Goal: Transaction & Acquisition: Purchase product/service

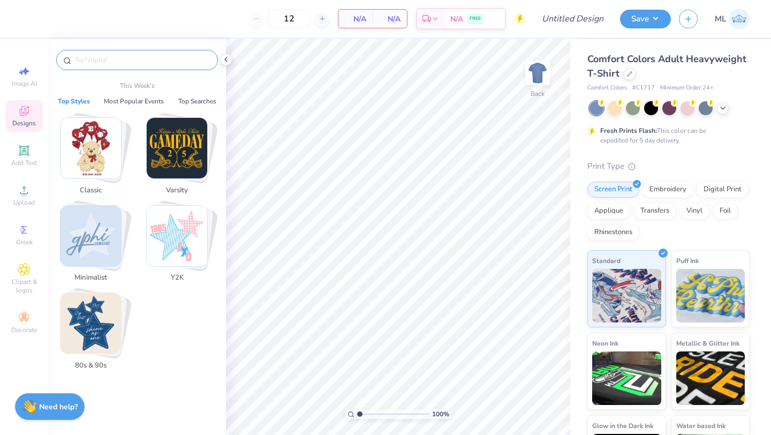
click at [133, 62] on input "text" at bounding box center [142, 60] width 137 height 11
paste input "C1717"
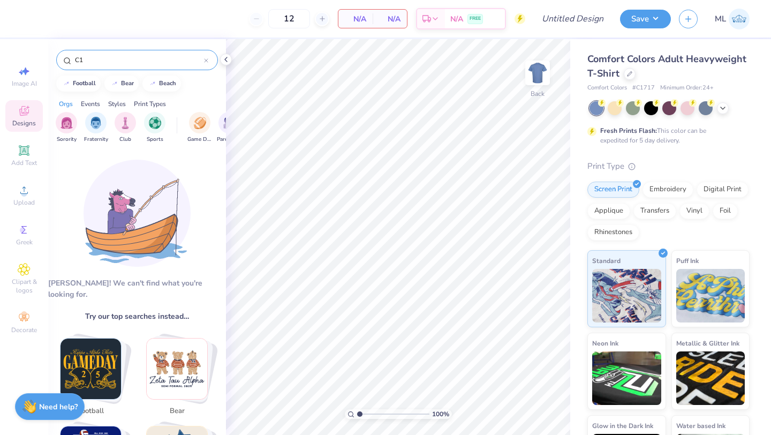
type input "C"
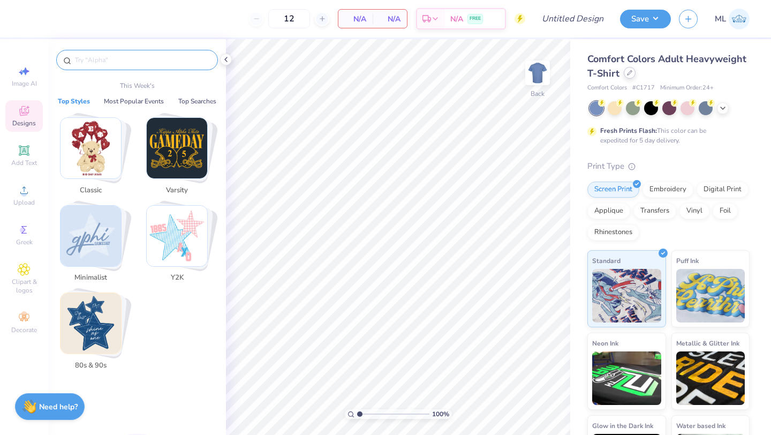
click at [631, 77] on div at bounding box center [630, 73] width 12 height 12
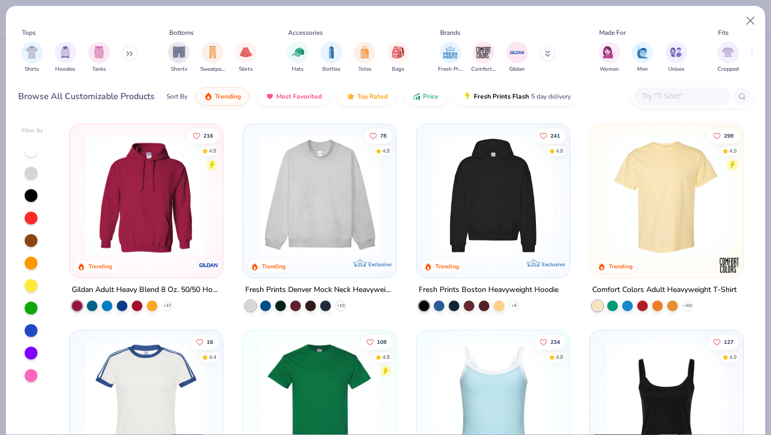
click at [680, 99] on input "text" at bounding box center [682, 96] width 82 height 12
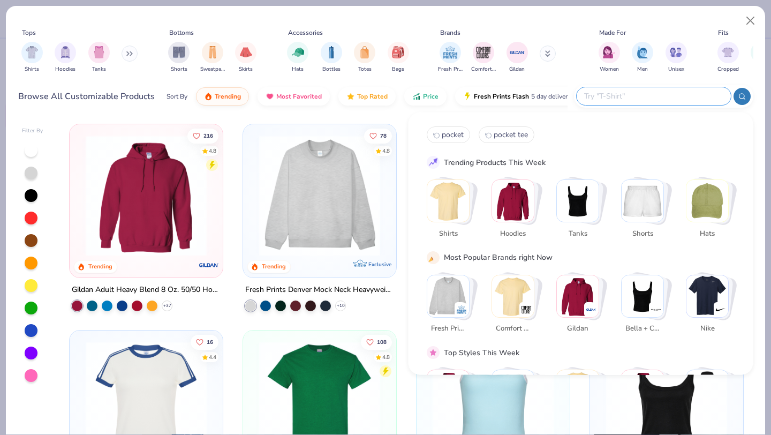
paste input "C1717"
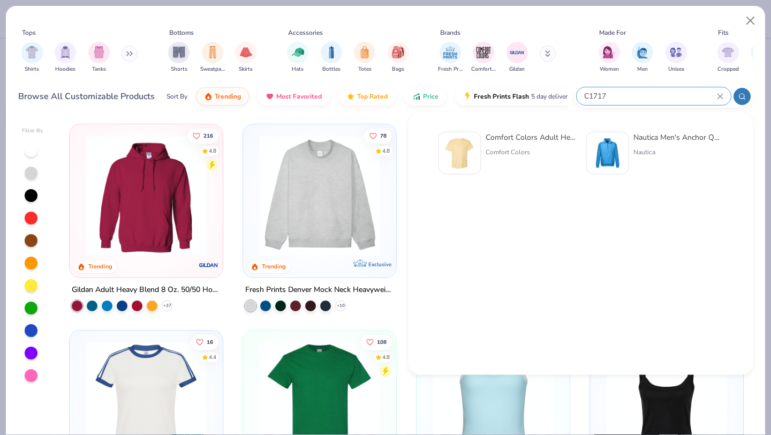
type input "C1717"
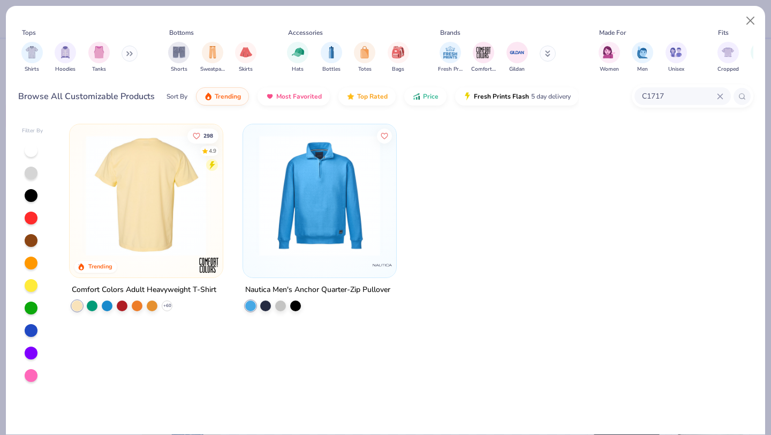
click at [143, 224] on img at bounding box center [146, 195] width 132 height 121
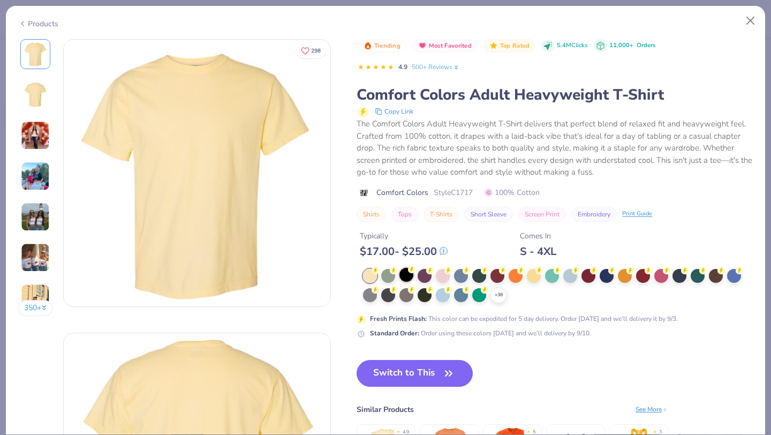
click at [407, 273] on div at bounding box center [406, 275] width 14 height 14
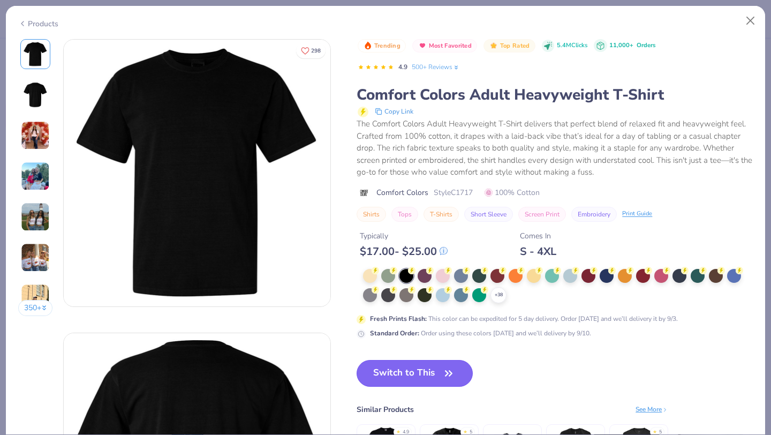
click at [416, 381] on button "Switch to This" at bounding box center [415, 373] width 116 height 27
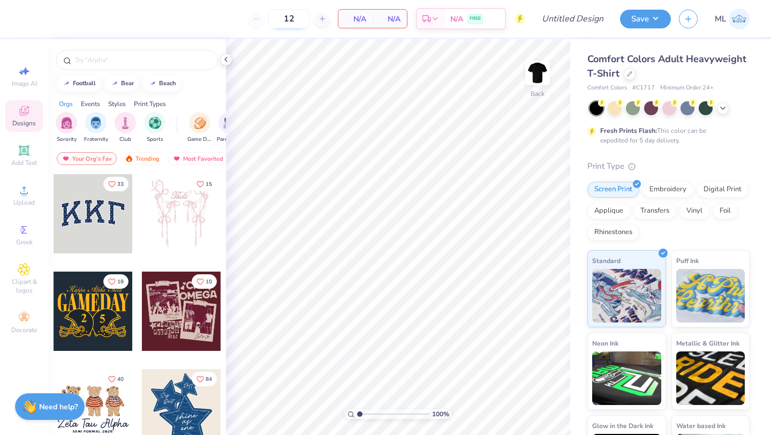
click at [299, 17] on input "12" at bounding box center [289, 18] width 42 height 19
type input "100"
click at [229, 58] on icon at bounding box center [226, 59] width 9 height 9
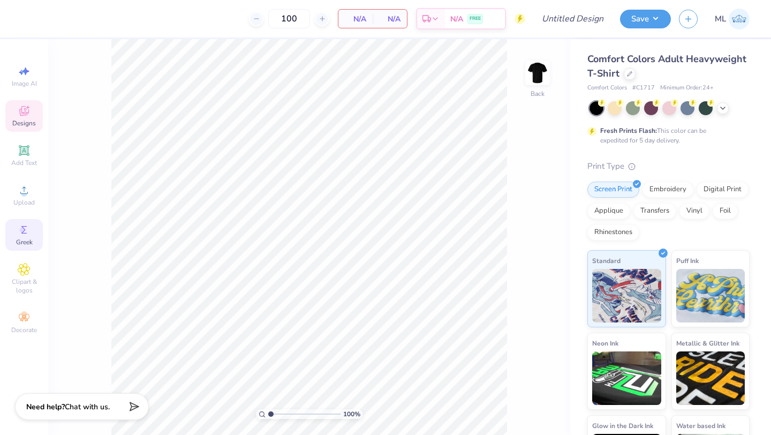
click at [24, 224] on icon at bounding box center [24, 229] width 13 height 13
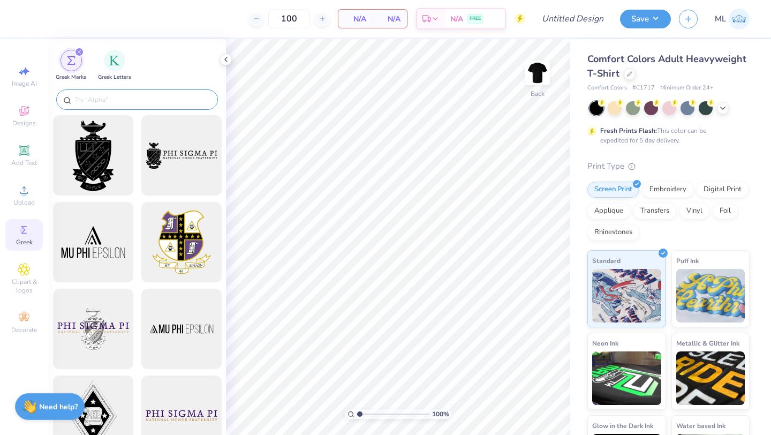
click at [109, 97] on input "text" at bounding box center [142, 99] width 137 height 11
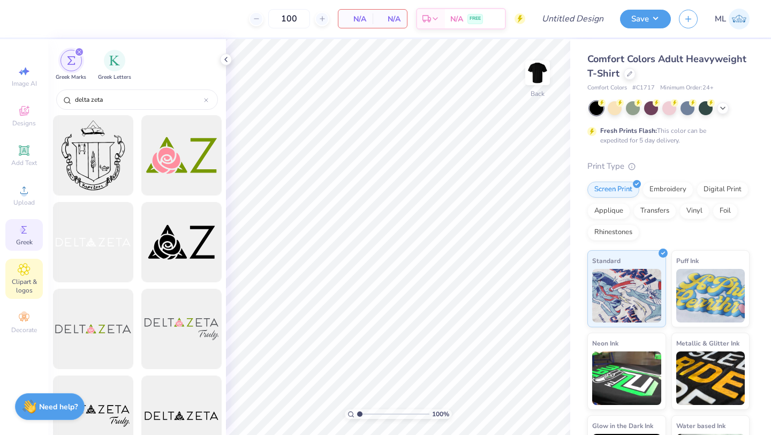
type input "delta zeta"
click at [23, 277] on span "Clipart & logos" at bounding box center [23, 285] width 37 height 17
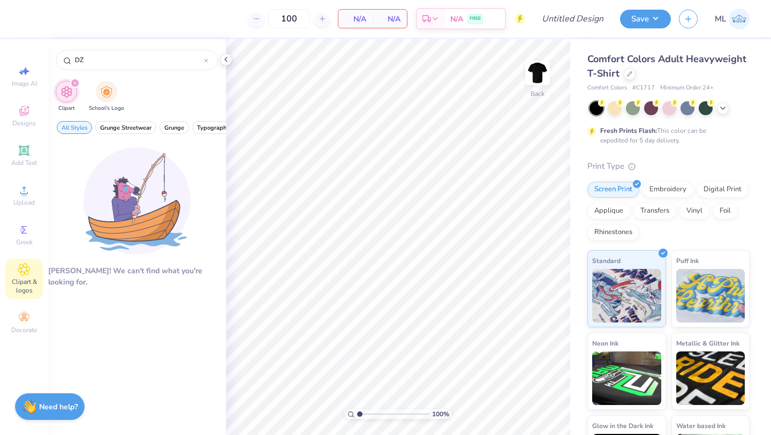
type input "D"
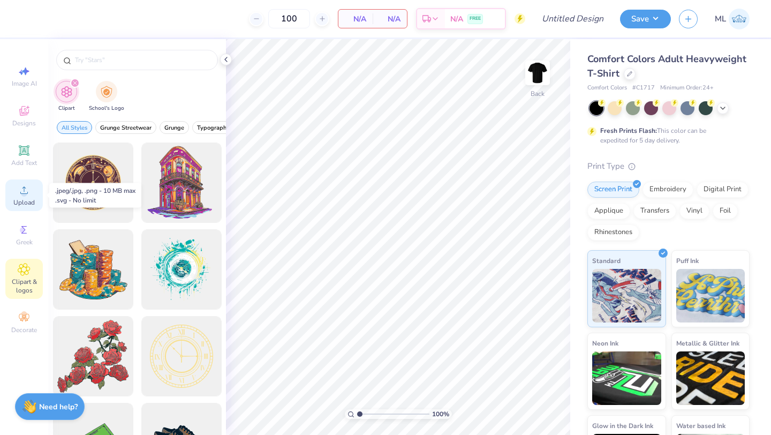
click at [22, 202] on span "Upload" at bounding box center [23, 202] width 21 height 9
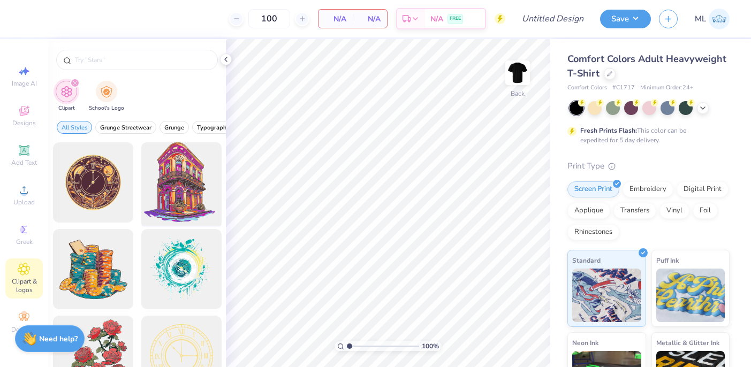
click at [145, 173] on div at bounding box center [181, 183] width 88 height 88
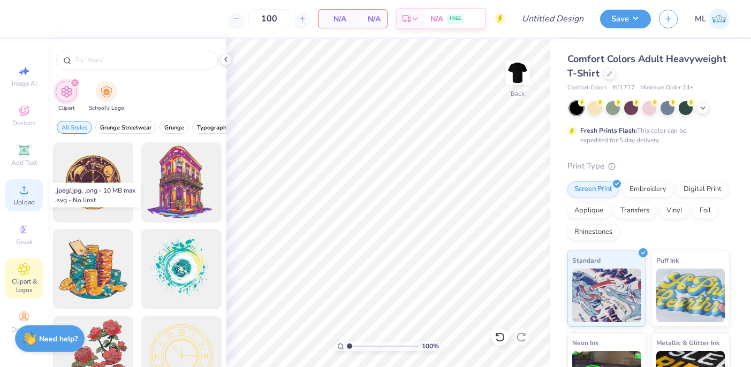
click at [28, 193] on icon at bounding box center [24, 190] width 13 height 13
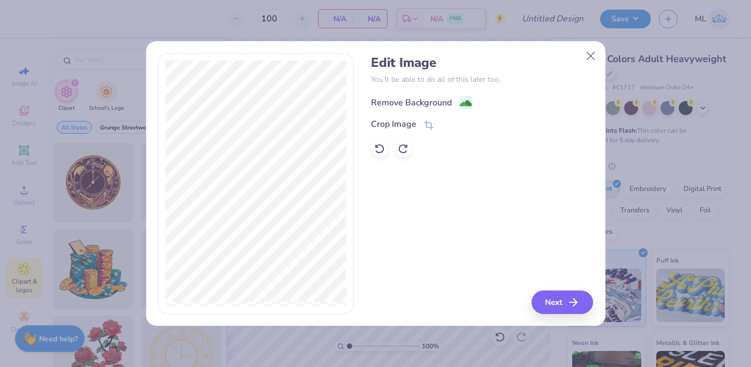
click at [430, 104] on div "Remove Background" at bounding box center [411, 102] width 81 height 13
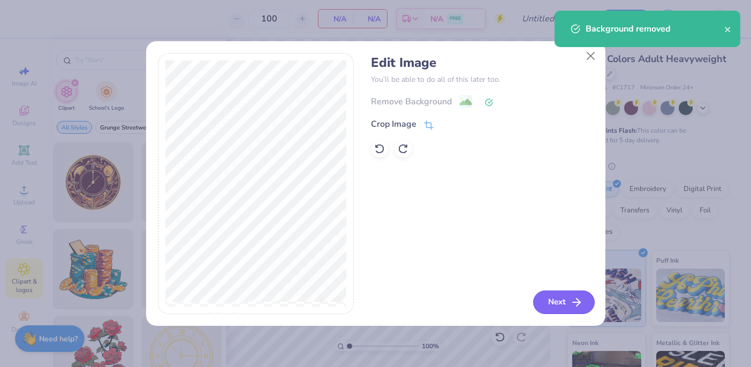
click at [556, 299] on button "Next" at bounding box center [564, 303] width 62 height 24
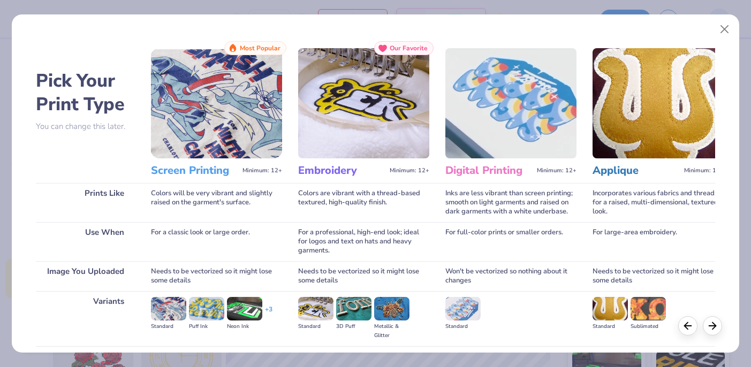
scroll to position [36, 0]
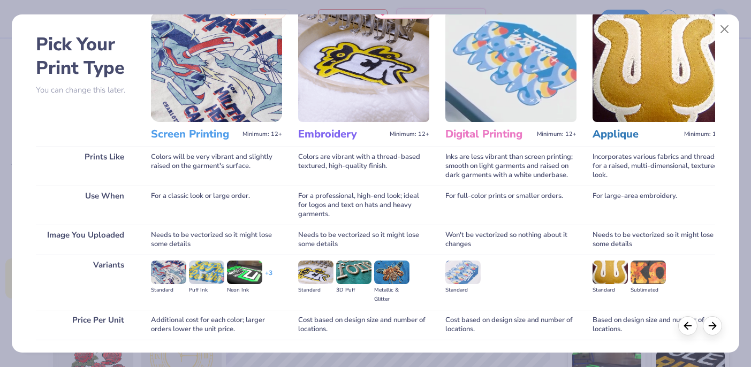
click at [210, 107] on img at bounding box center [216, 67] width 131 height 110
click at [207, 132] on h3 "Screen Printing" at bounding box center [194, 134] width 87 height 14
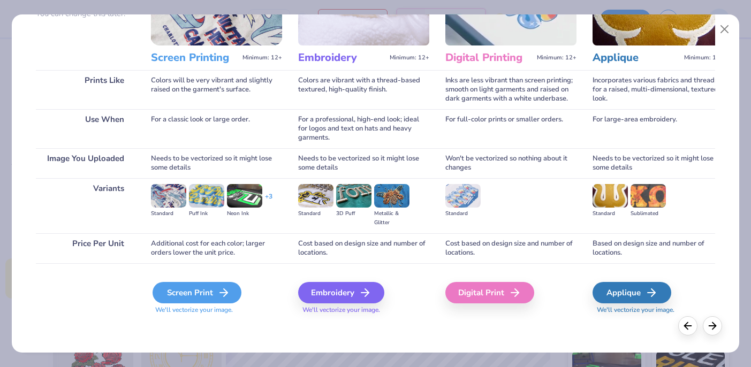
click at [206, 295] on div "Screen Print" at bounding box center [197, 292] width 89 height 21
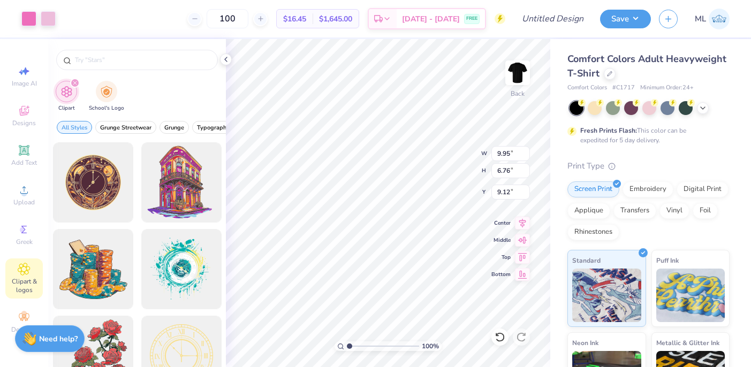
type input "3.00"
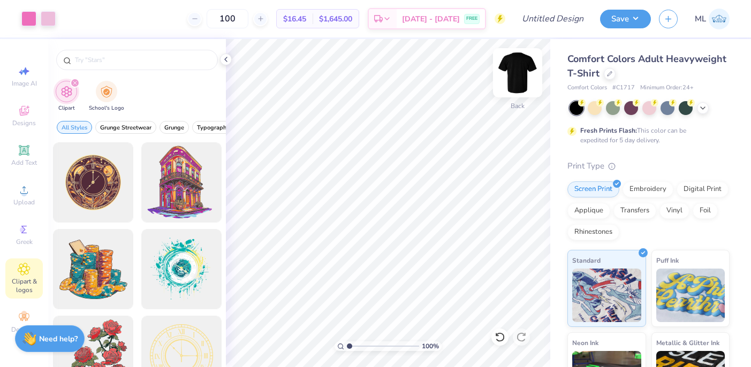
click at [519, 67] on img at bounding box center [517, 72] width 43 height 43
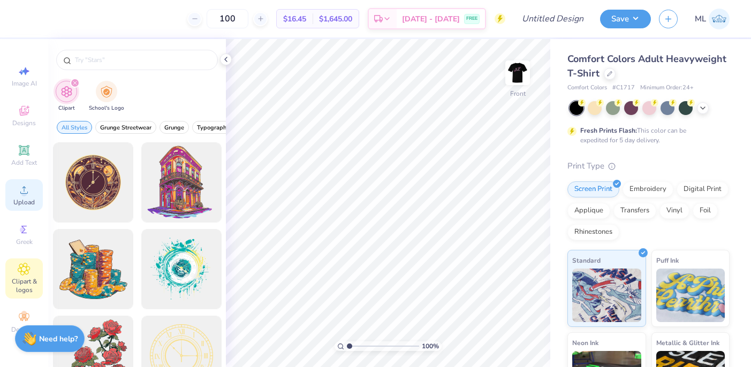
click at [24, 198] on span "Upload" at bounding box center [23, 202] width 21 height 9
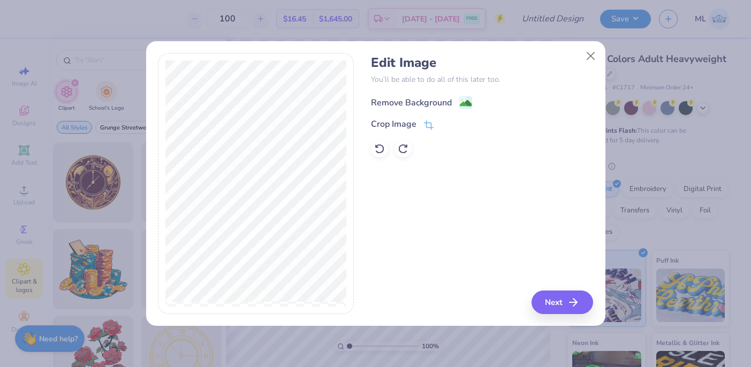
click at [413, 103] on div "Remove Background" at bounding box center [411, 102] width 81 height 13
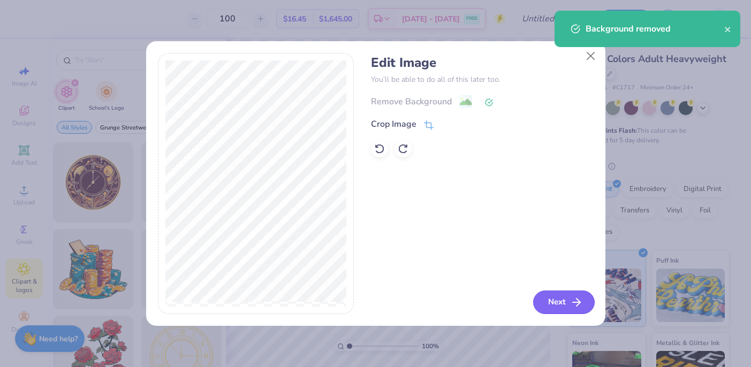
click at [557, 303] on button "Next" at bounding box center [564, 303] width 62 height 24
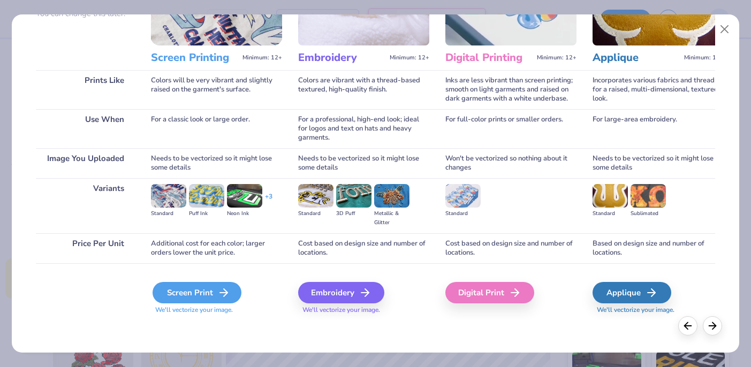
click at [198, 292] on div "Screen Print" at bounding box center [197, 292] width 89 height 21
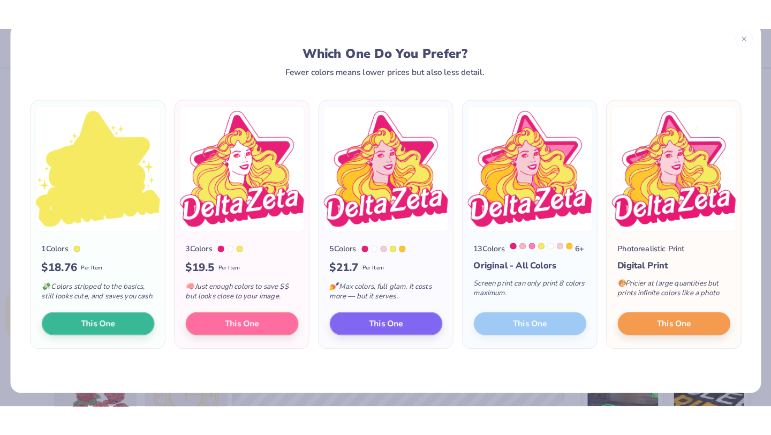
scroll to position [24, 0]
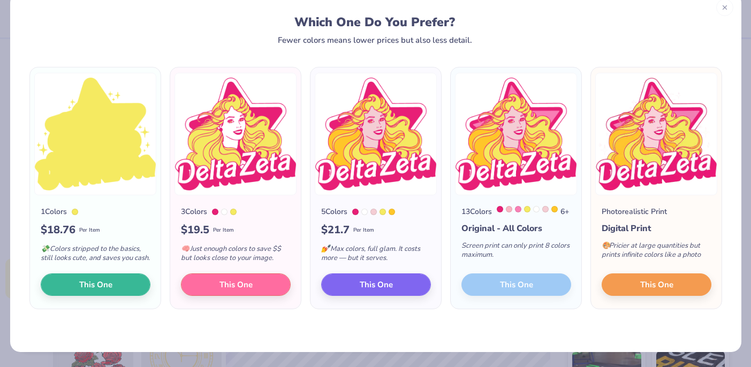
click at [510, 291] on div "13 Colors 6 + Original - All Colors Screen print can only print 8 colors maximu…" at bounding box center [516, 252] width 131 height 114
click at [619, 295] on button "This One" at bounding box center [657, 283] width 110 height 22
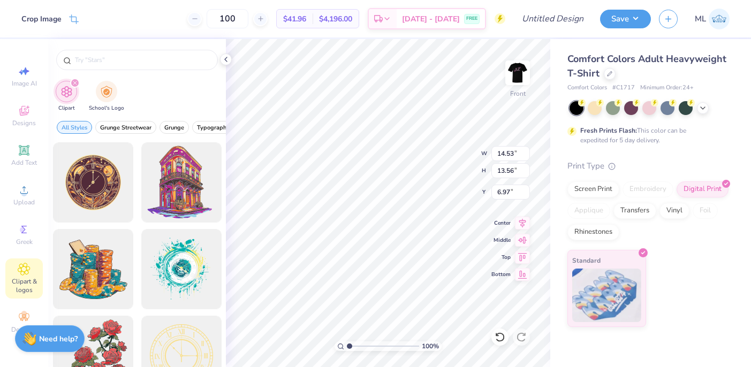
type input "3.00"
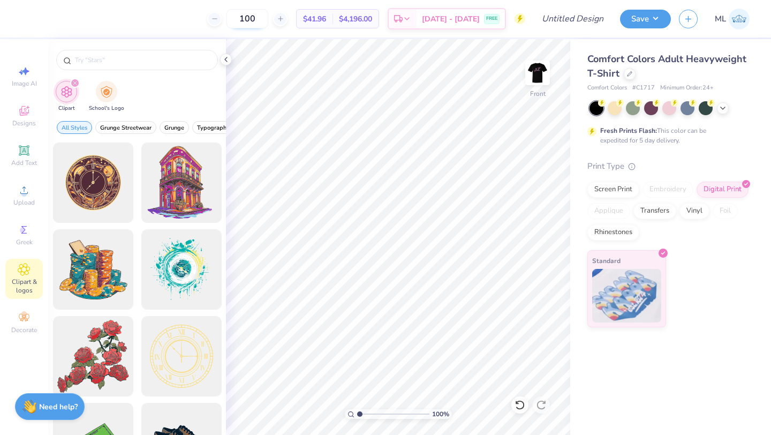
click at [268, 19] on input "100" at bounding box center [248, 18] width 42 height 19
type input "150"
click at [32, 156] on div "Add Text" at bounding box center [23, 156] width 37 height 32
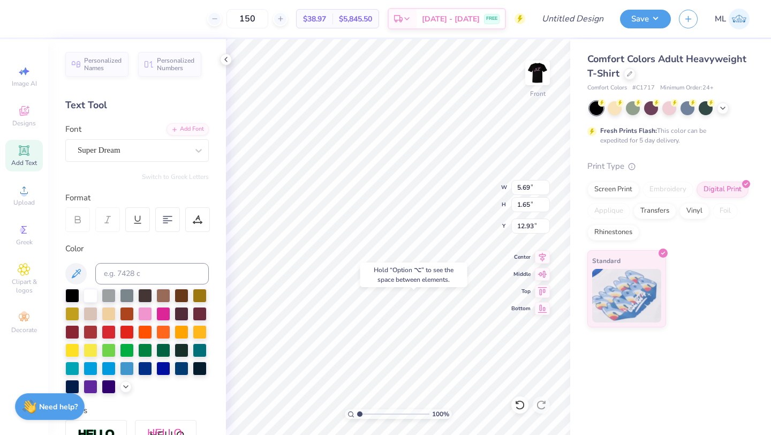
type input "18.76"
type textarea "Wash U"
click at [138, 149] on div "Super Dream" at bounding box center [133, 150] width 112 height 17
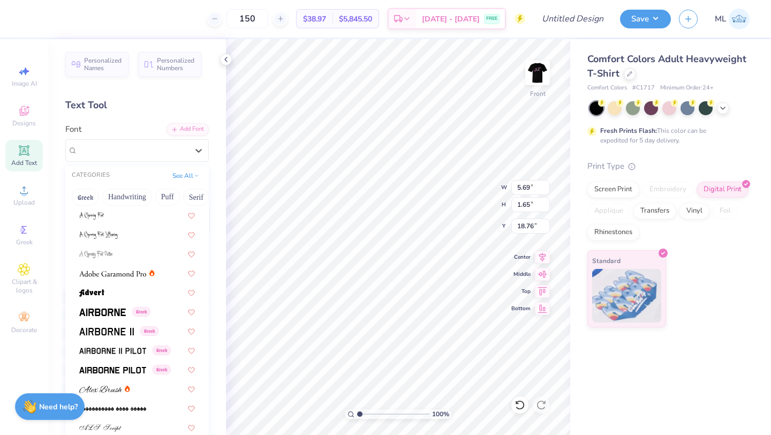
scroll to position [101, 0]
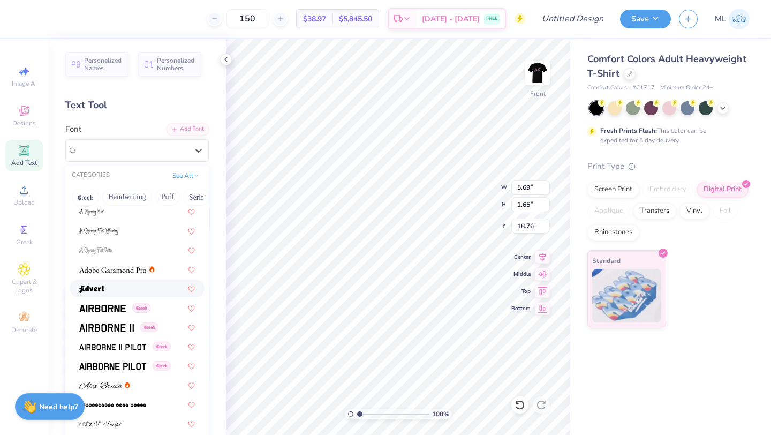
click at [125, 286] on div at bounding box center [137, 288] width 116 height 11
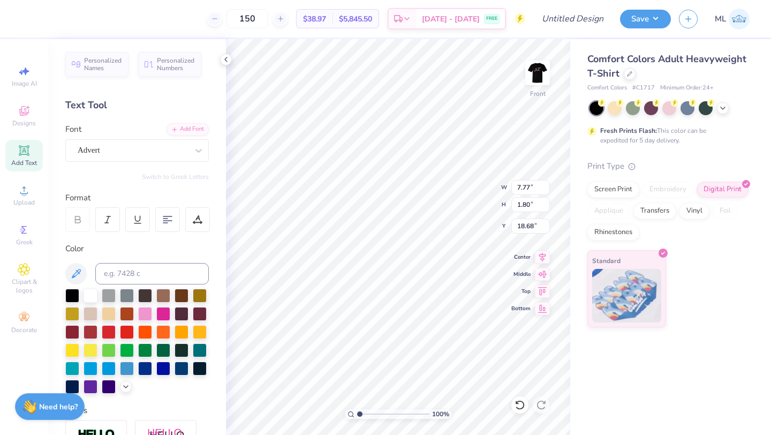
type input "17.36"
click at [627, 72] on icon at bounding box center [629, 72] width 5 height 5
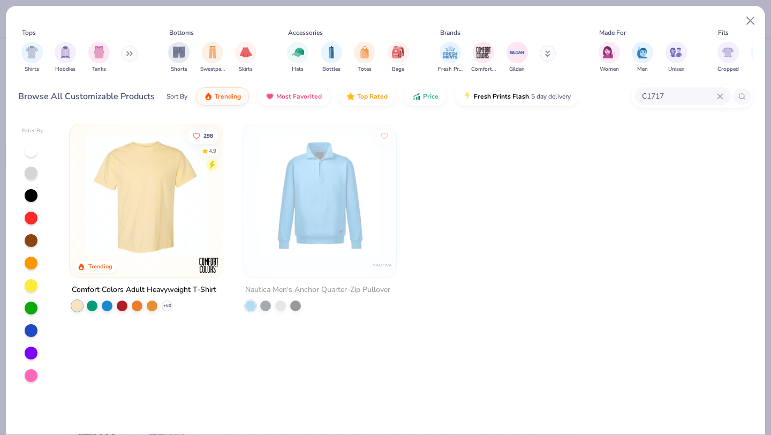
click at [718, 97] on icon at bounding box center [720, 96] width 5 height 5
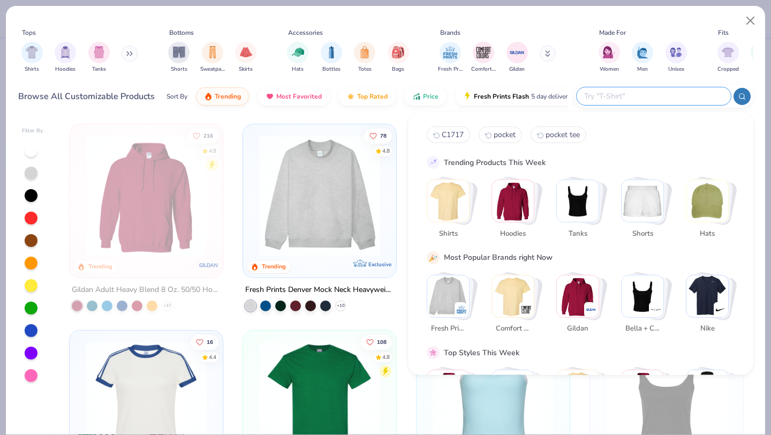
paste input "3001C"
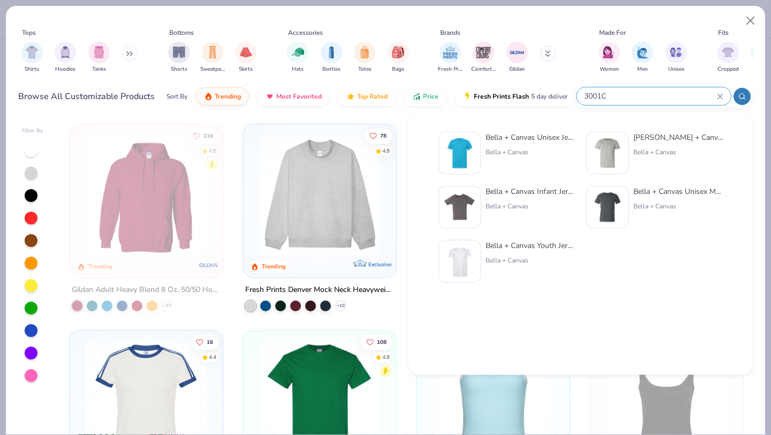
type input "3001C"
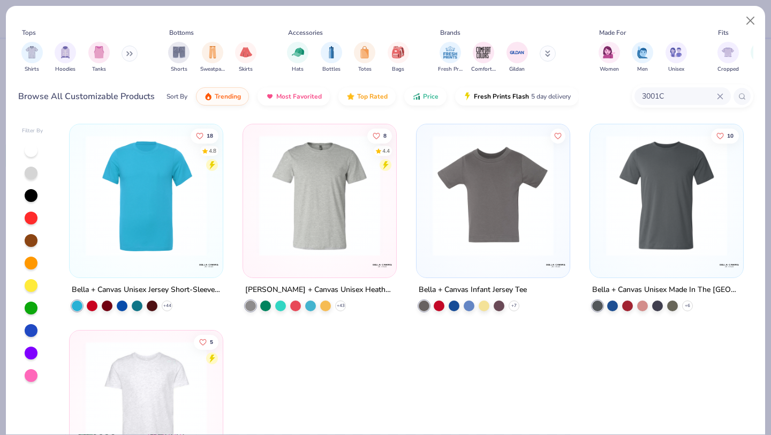
click at [193, 229] on img at bounding box center [146, 195] width 132 height 121
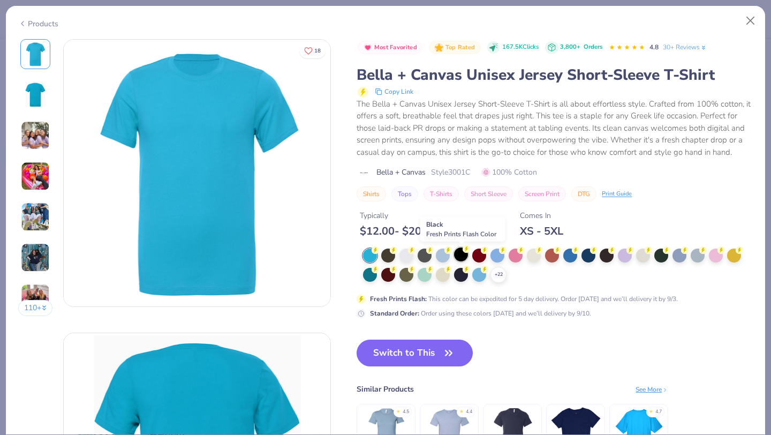
click at [466, 253] on div at bounding box center [461, 254] width 14 height 14
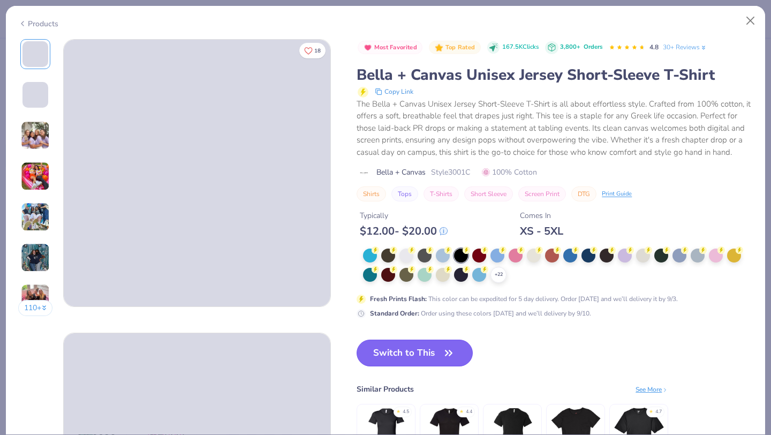
click at [423, 346] on button "Switch to This" at bounding box center [415, 352] width 116 height 27
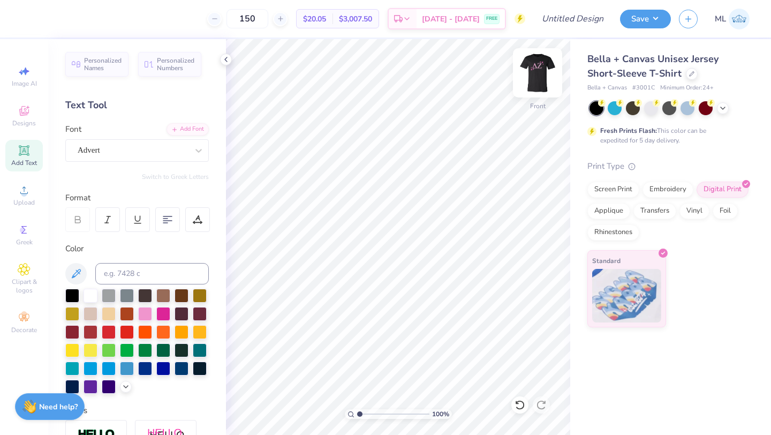
click at [540, 72] on img at bounding box center [537, 72] width 43 height 43
click at [297, 21] on input "150" at bounding box center [289, 18] width 42 height 19
type input "1"
type input "50"
click at [458, 21] on span "N/A" at bounding box center [456, 20] width 13 height 11
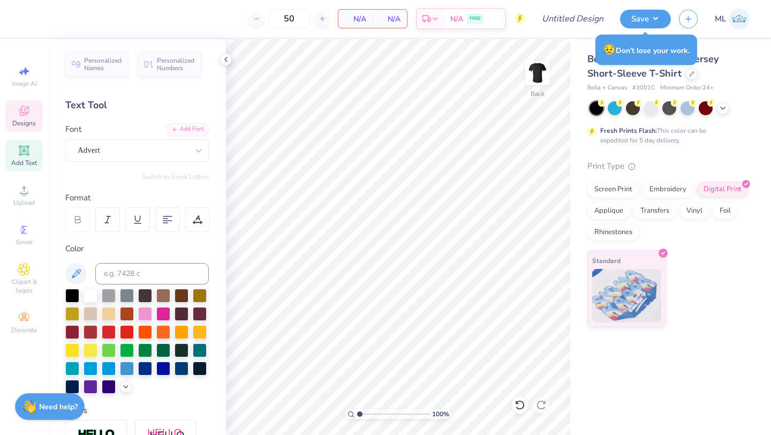
click at [29, 117] on icon at bounding box center [24, 110] width 13 height 13
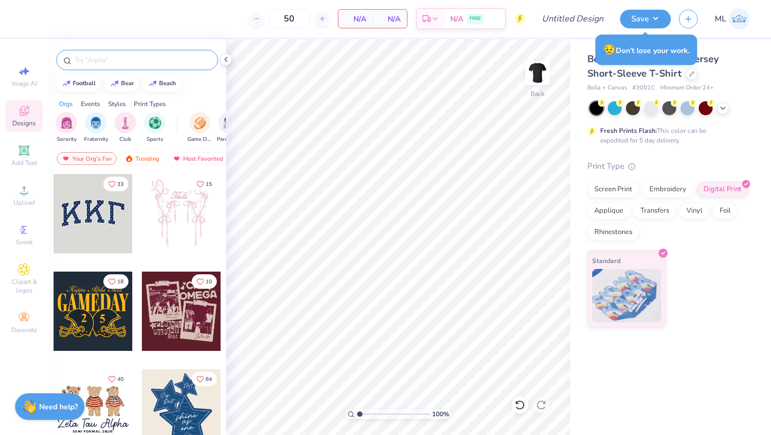
click at [126, 66] on div at bounding box center [137, 60] width 162 height 20
click at [115, 55] on input "text" at bounding box center [142, 60] width 137 height 11
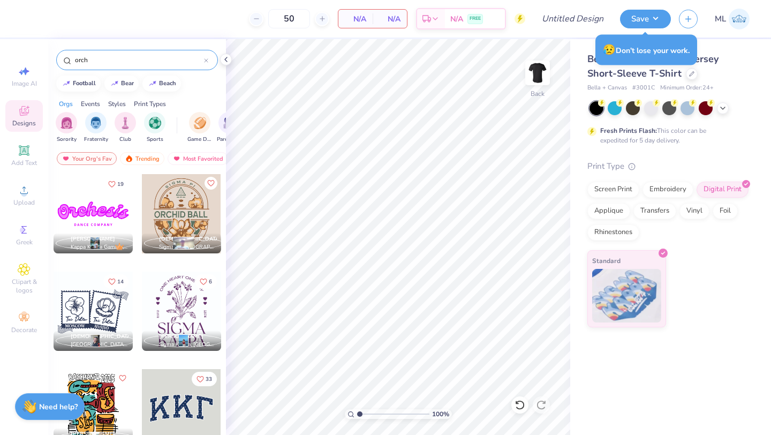
type input "orch"
click at [103, 222] on div at bounding box center [93, 213] width 79 height 79
click at [449, 20] on span "Sep 7 - 10" at bounding box center [451, 20] width 58 height 11
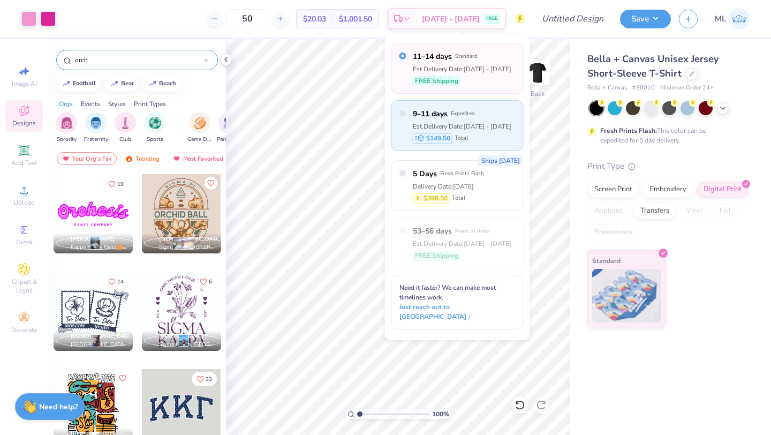
click at [440, 117] on span "9–11 days" at bounding box center [430, 113] width 35 height 11
radio input "false"
radio input "true"
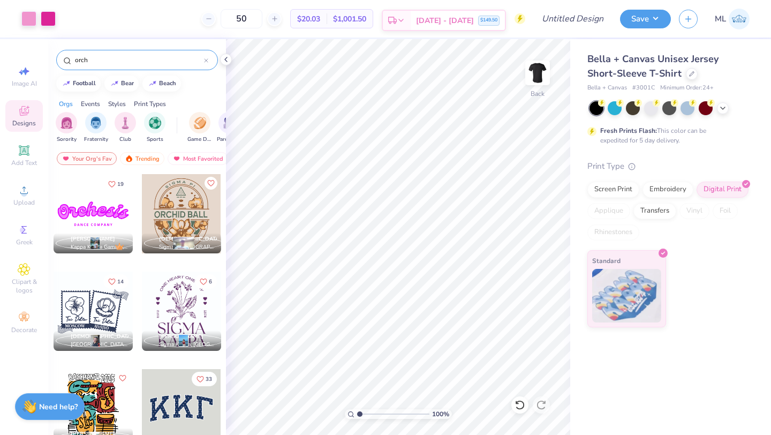
click at [443, 19] on span "Sep 5 - 7" at bounding box center [445, 20] width 58 height 11
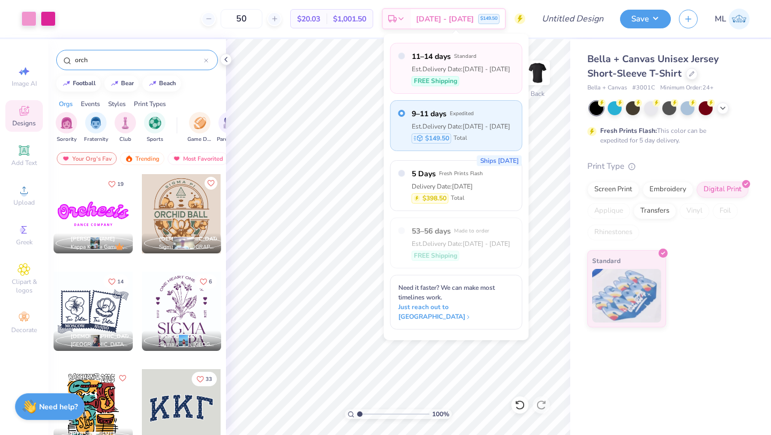
click at [432, 61] on span "11–14 days" at bounding box center [431, 56] width 39 height 11
radio input "true"
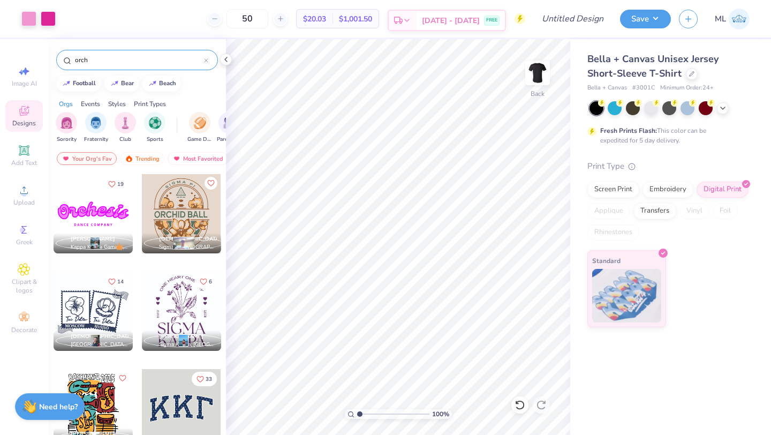
click at [449, 13] on div "Sep 7 - 10 FREE" at bounding box center [461, 20] width 88 height 19
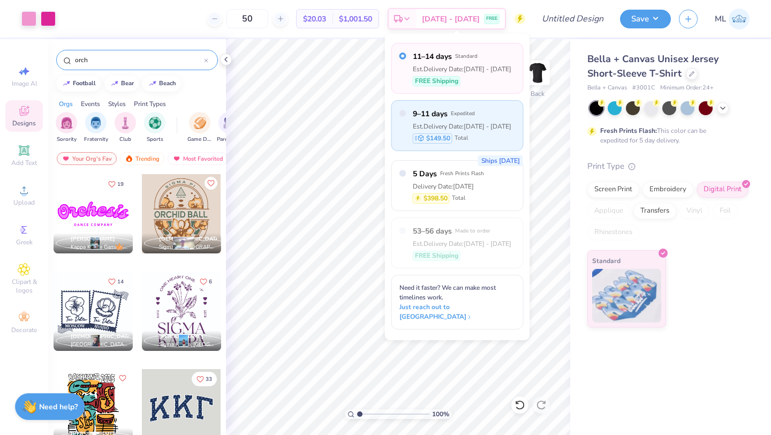
click at [453, 114] on span "Expedited" at bounding box center [463, 113] width 24 height 7
radio input "false"
radio input "true"
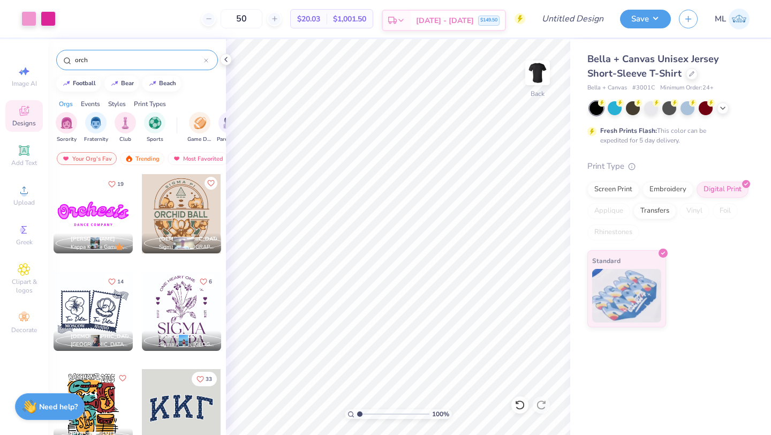
click at [456, 26] on div "Sep 5 - 7 $149.50" at bounding box center [458, 20] width 94 height 19
click at [626, 188] on div "Screen Print" at bounding box center [613, 188] width 52 height 16
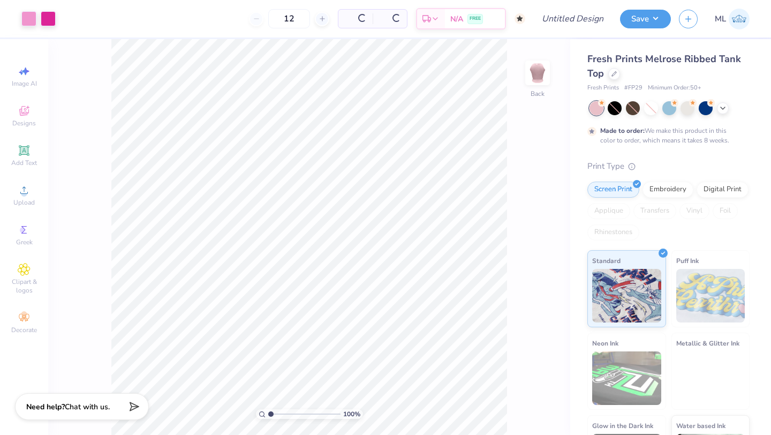
type input "50"
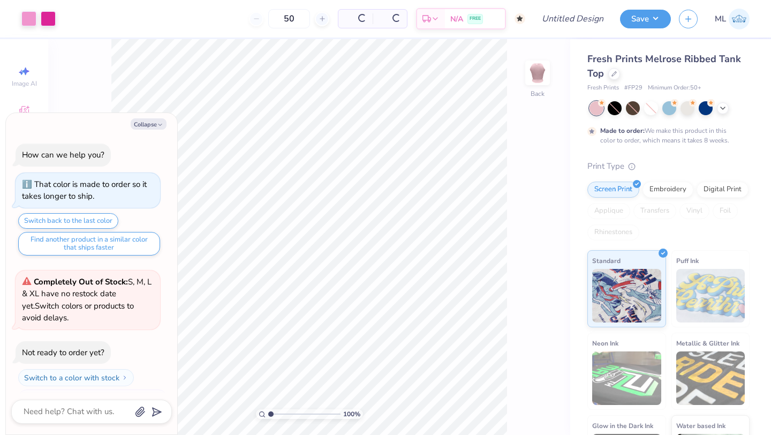
scroll to position [21, 0]
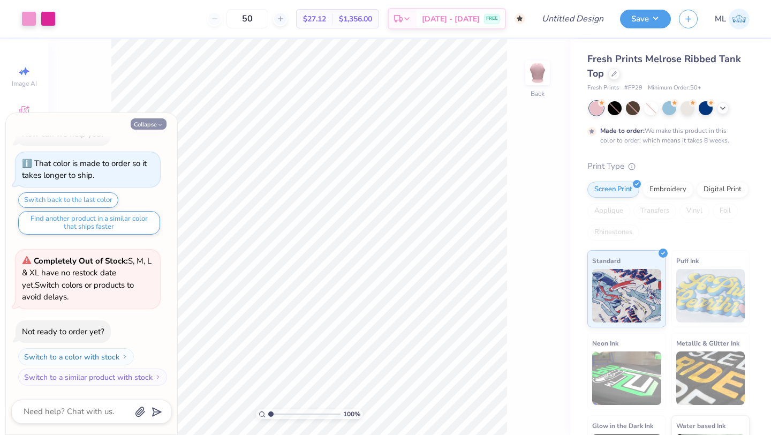
click at [147, 122] on button "Collapse" at bounding box center [149, 123] width 36 height 11
type textarea "x"
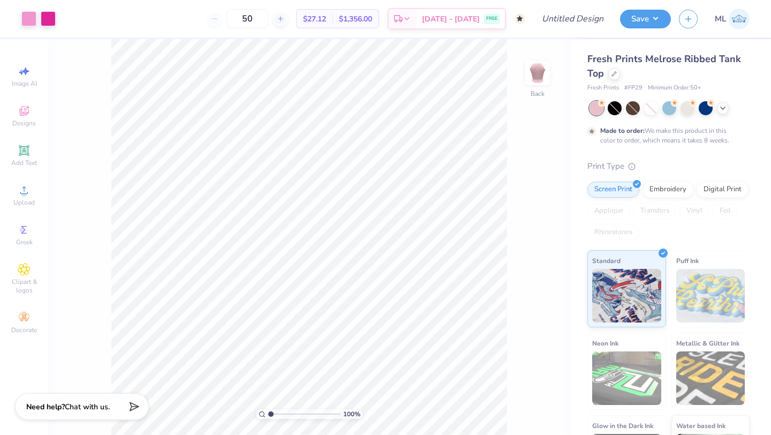
click at [629, 87] on span "# FP29" at bounding box center [633, 88] width 18 height 9
click at [457, 20] on span "[DATE] - [DATE]" at bounding box center [451, 20] width 58 height 11
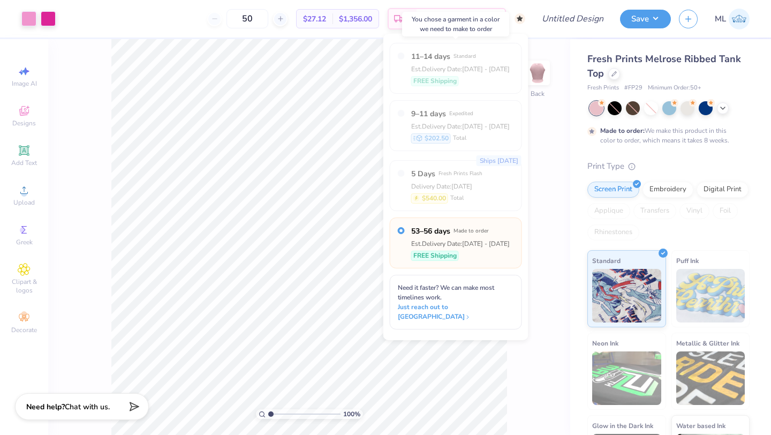
click at [446, 62] on div "11–14 days Standard Est. Delivery Date: Sep 7 - 10 FREE Shipping" at bounding box center [460, 68] width 99 height 35
click at [461, 128] on div "Est. Delivery Date: Sep 5 - 7" at bounding box center [460, 127] width 99 height 10
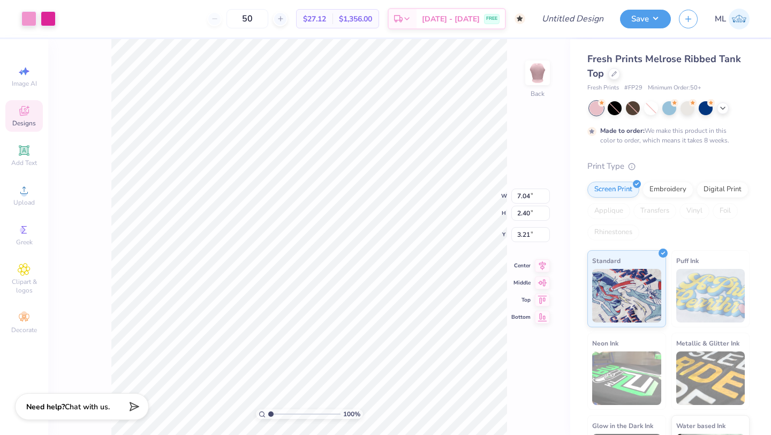
click at [30, 112] on icon at bounding box center [24, 110] width 13 height 13
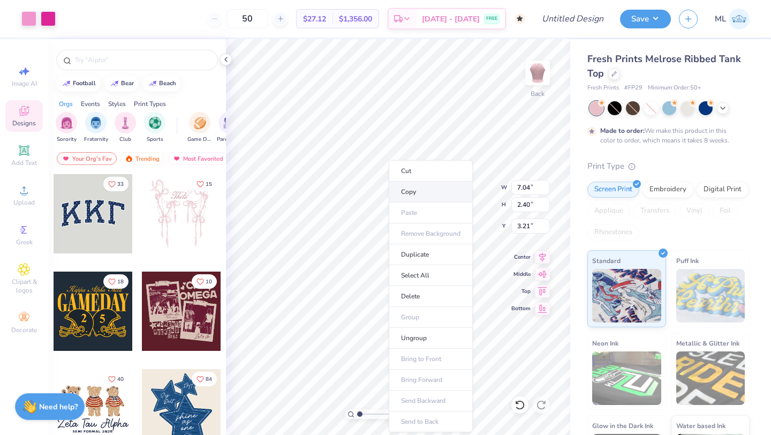
click at [410, 196] on li "Copy" at bounding box center [431, 192] width 84 height 21
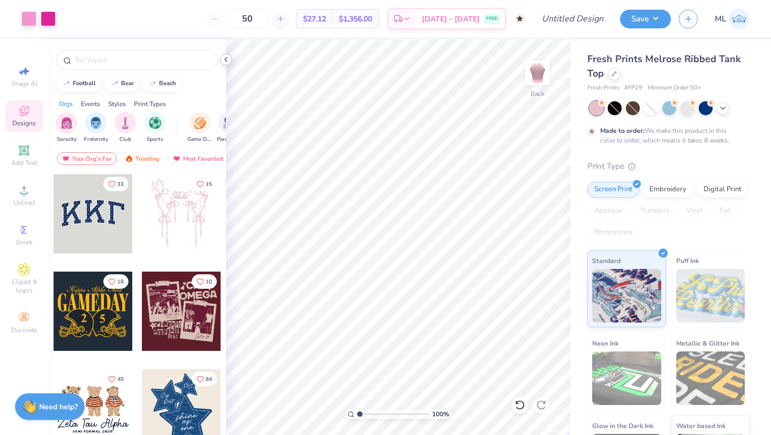
click at [221, 62] on div at bounding box center [226, 60] width 12 height 12
